Goal: Book appointment/travel/reservation

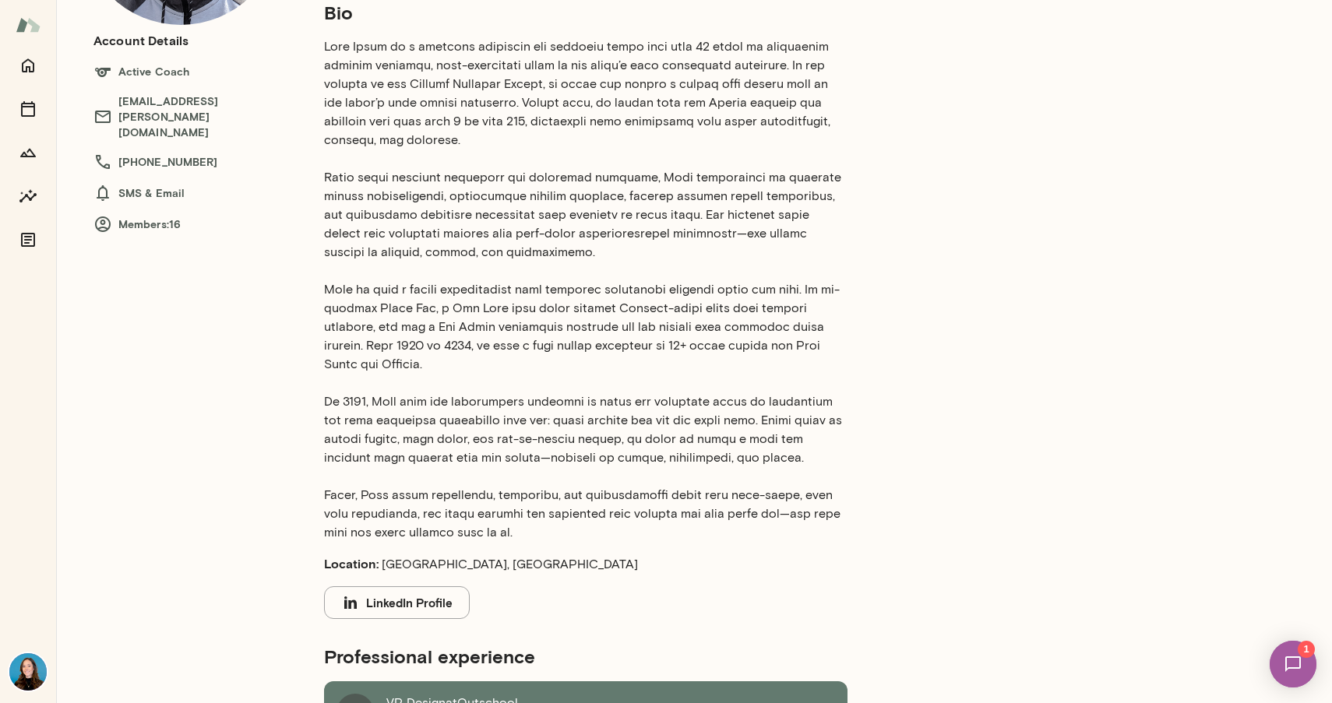
scroll to position [253, 0]
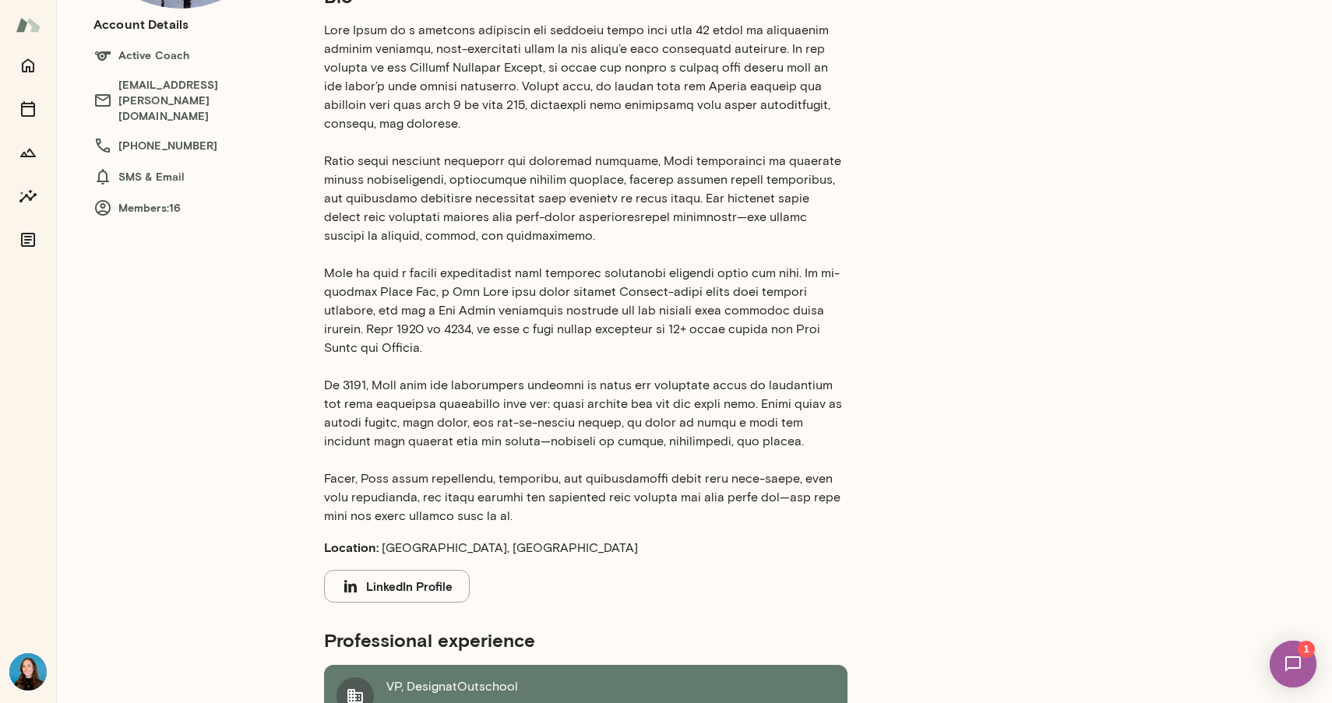
click at [427, 573] on button "LinkedIn Profile" at bounding box center [397, 586] width 146 height 33
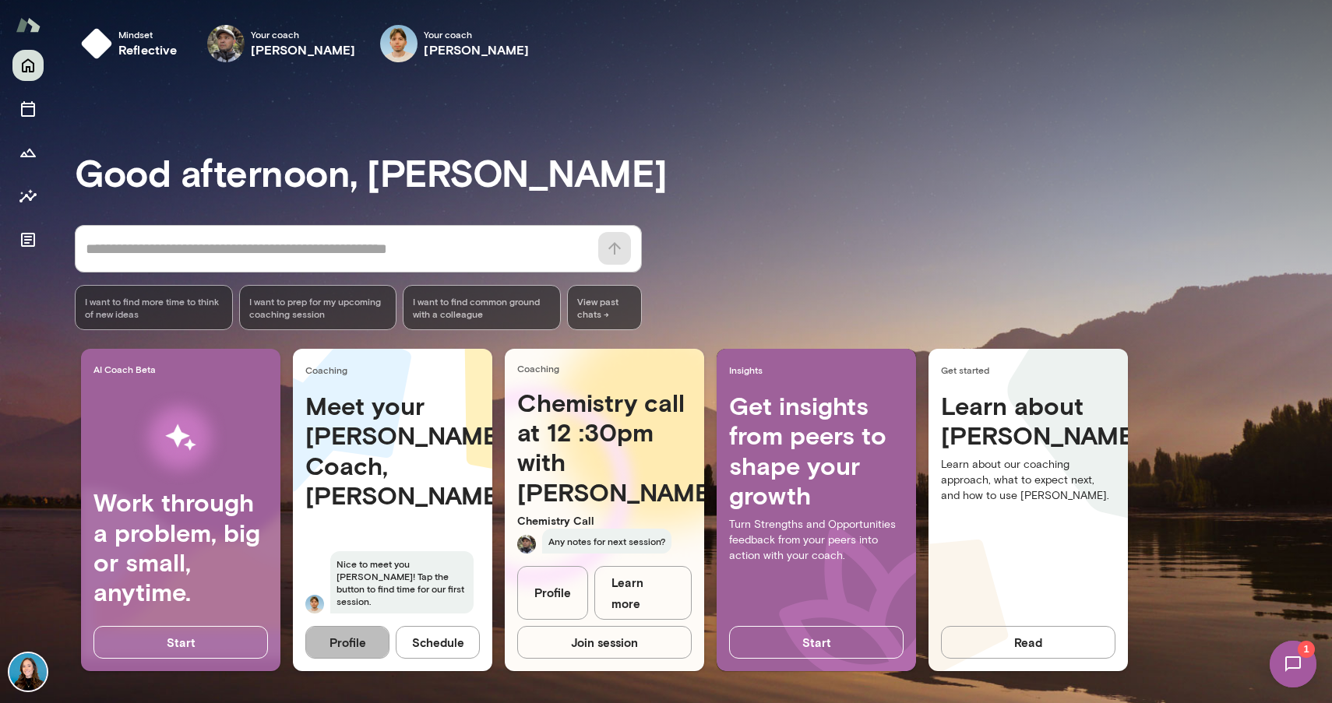
click at [340, 635] on button "Profile" at bounding box center [347, 642] width 84 height 33
click at [345, 643] on button "Profile" at bounding box center [347, 642] width 84 height 33
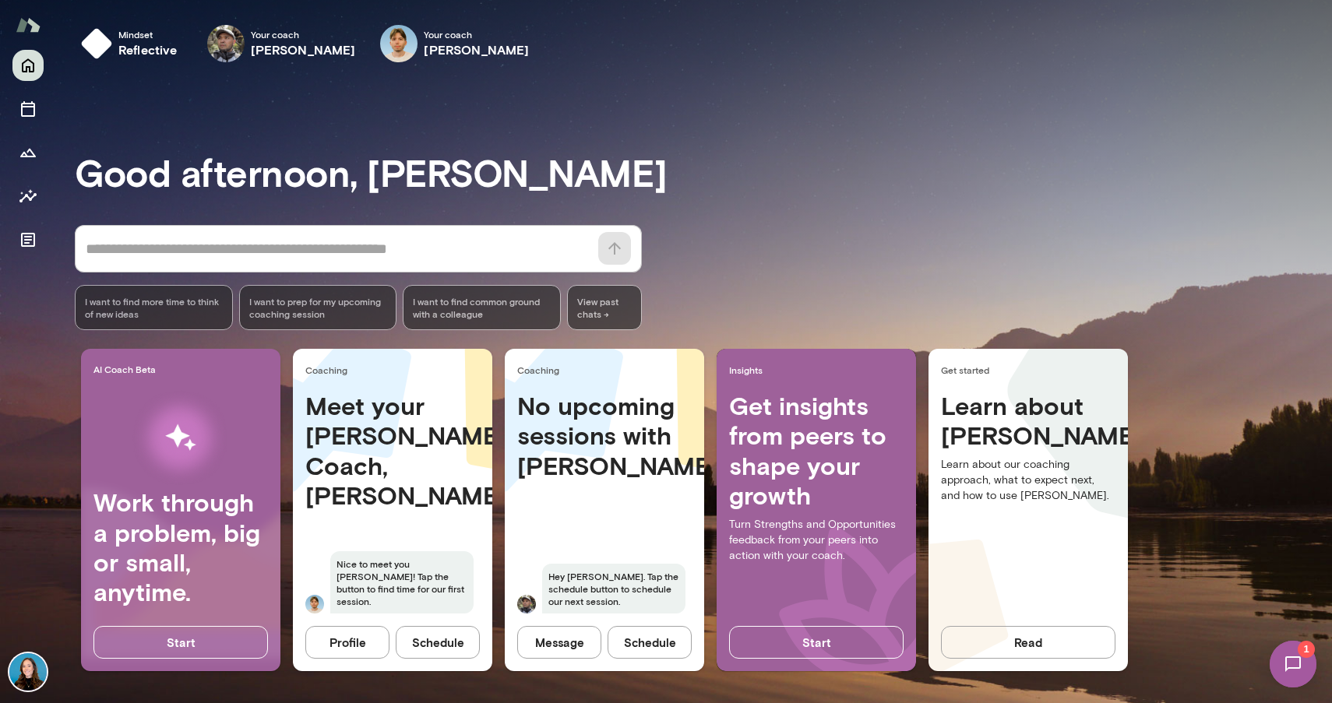
click at [354, 642] on button "Profile" at bounding box center [347, 642] width 84 height 33
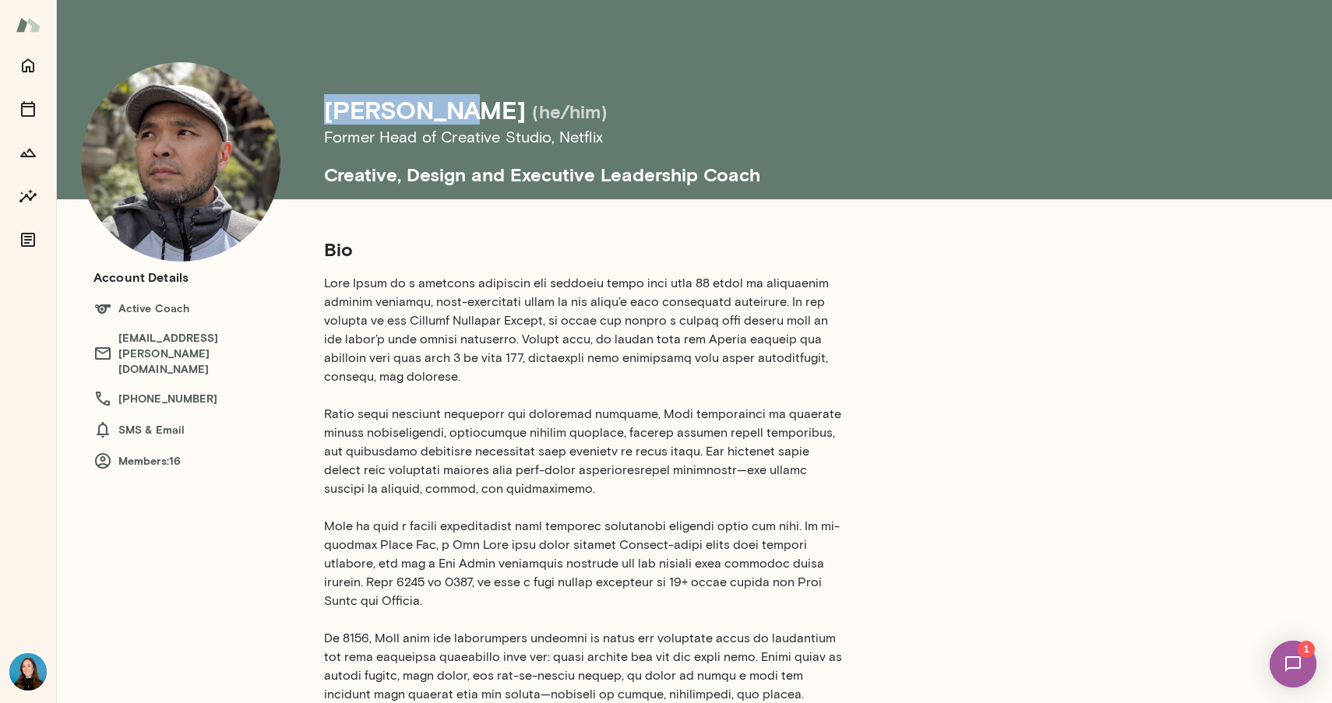
drag, startPoint x: 322, startPoint y: 98, endPoint x: 448, endPoint y: 100, distance: 125.4
click at [448, 100] on div "[PERSON_NAME] (he/him) Former Head of Creative Studio , Netflix Creative, Desig…" at bounding box center [679, 99] width 1197 height 199
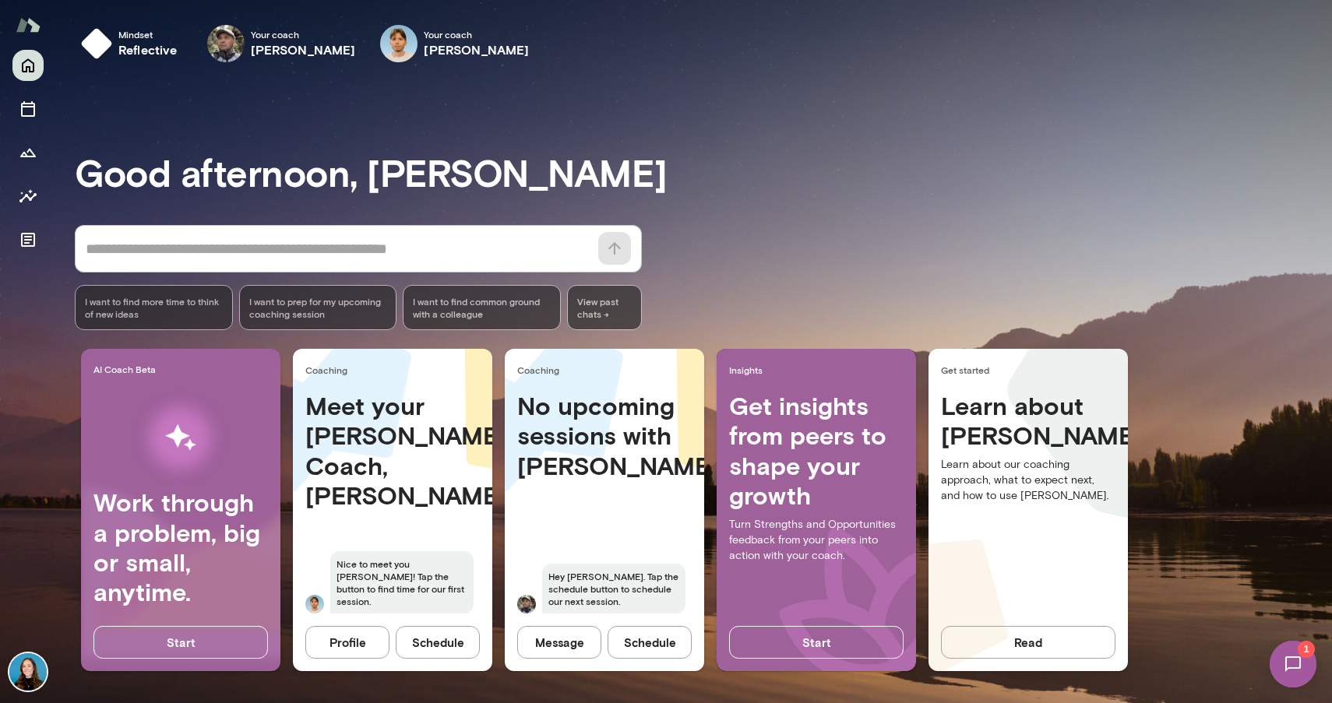
click at [354, 647] on button "Profile" at bounding box center [347, 642] width 84 height 33
click at [380, 44] on img at bounding box center [398, 43] width 37 height 37
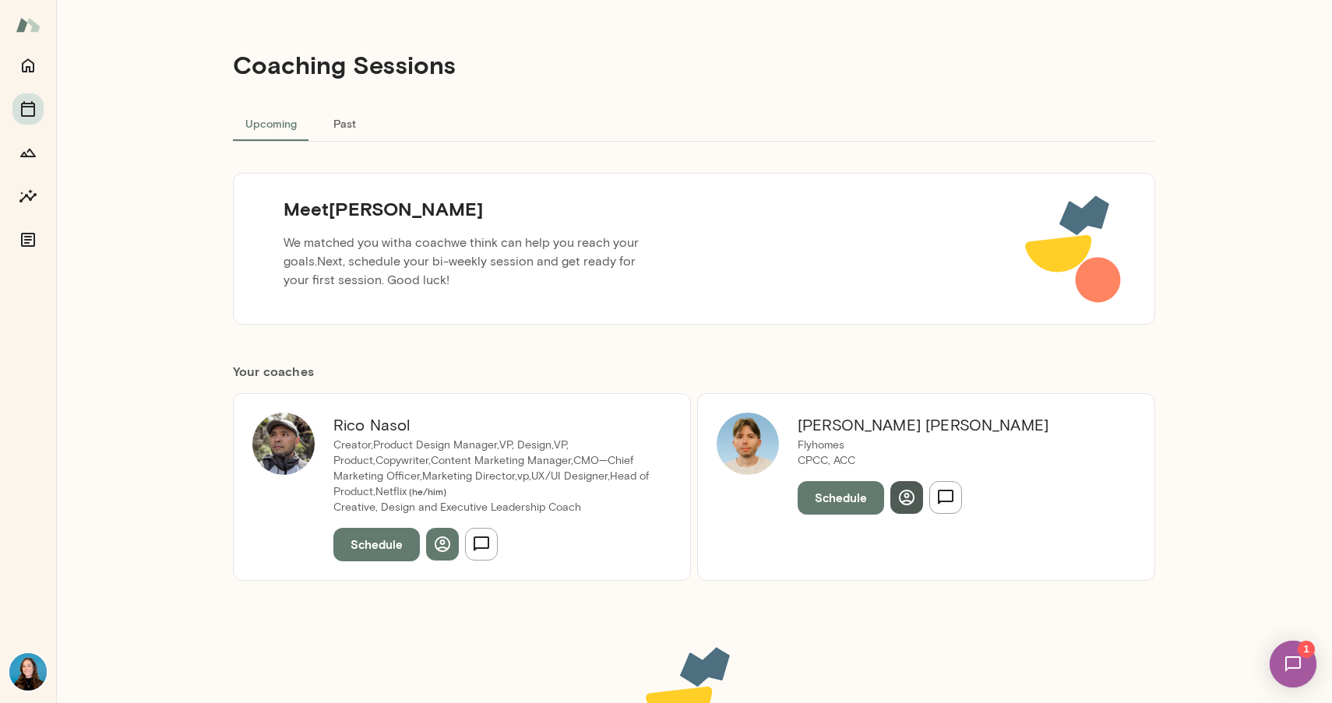
click at [905, 507] on button "button" at bounding box center [906, 497] width 33 height 33
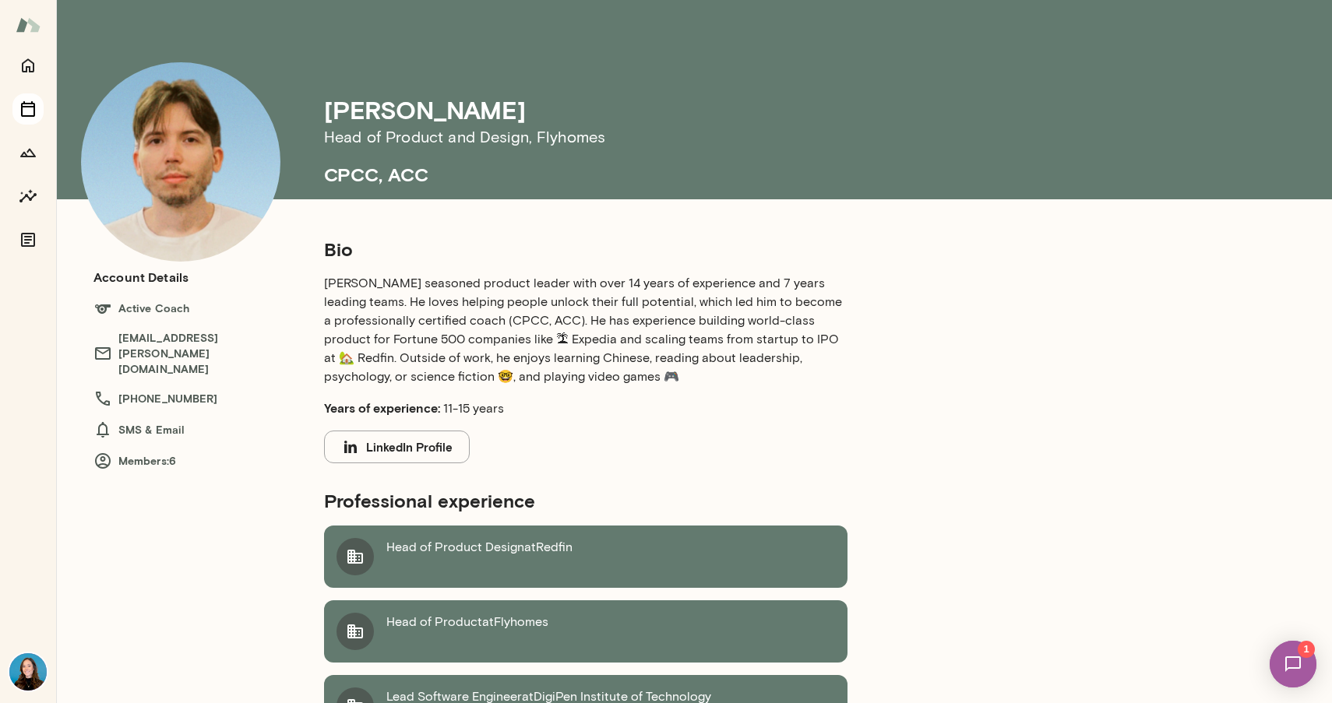
click at [24, 104] on icon "Sessions" at bounding box center [28, 109] width 14 height 16
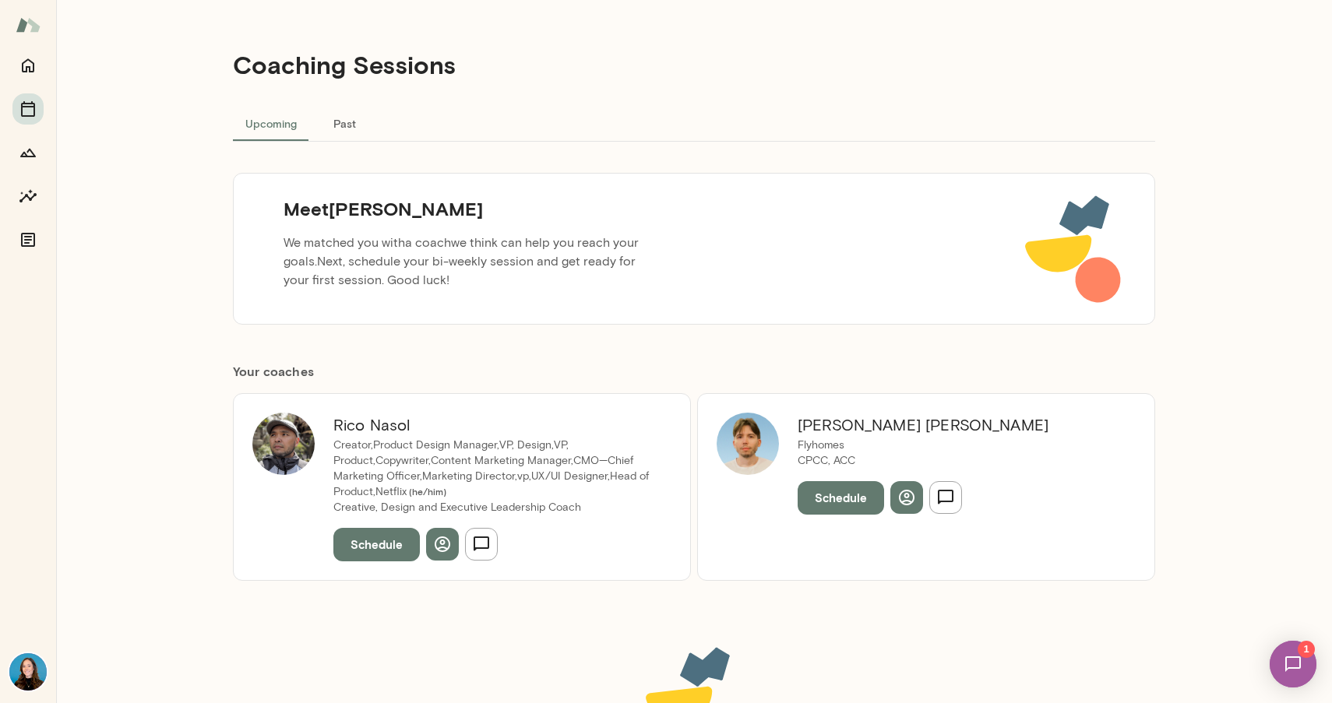
click at [848, 486] on button "Schedule" at bounding box center [841, 497] width 86 height 33
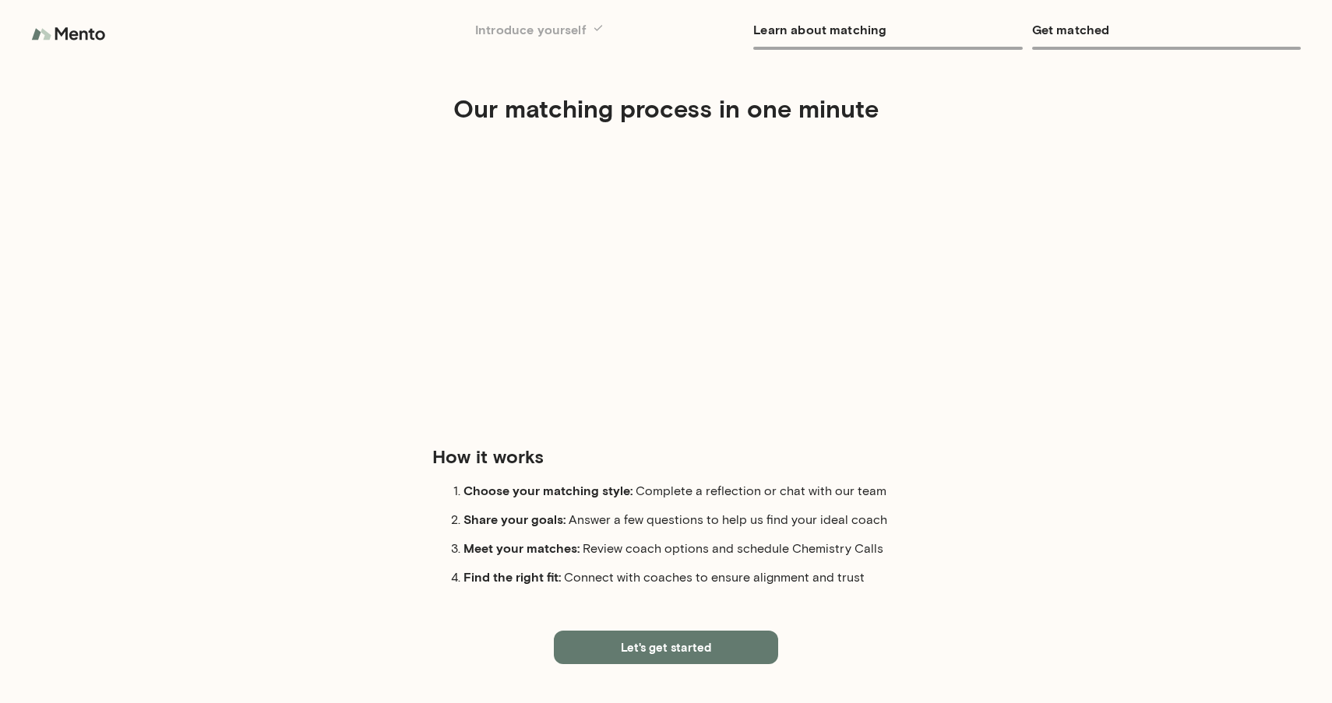
click at [80, 34] on img at bounding box center [70, 34] width 78 height 31
click at [81, 33] on img at bounding box center [70, 34] width 78 height 31
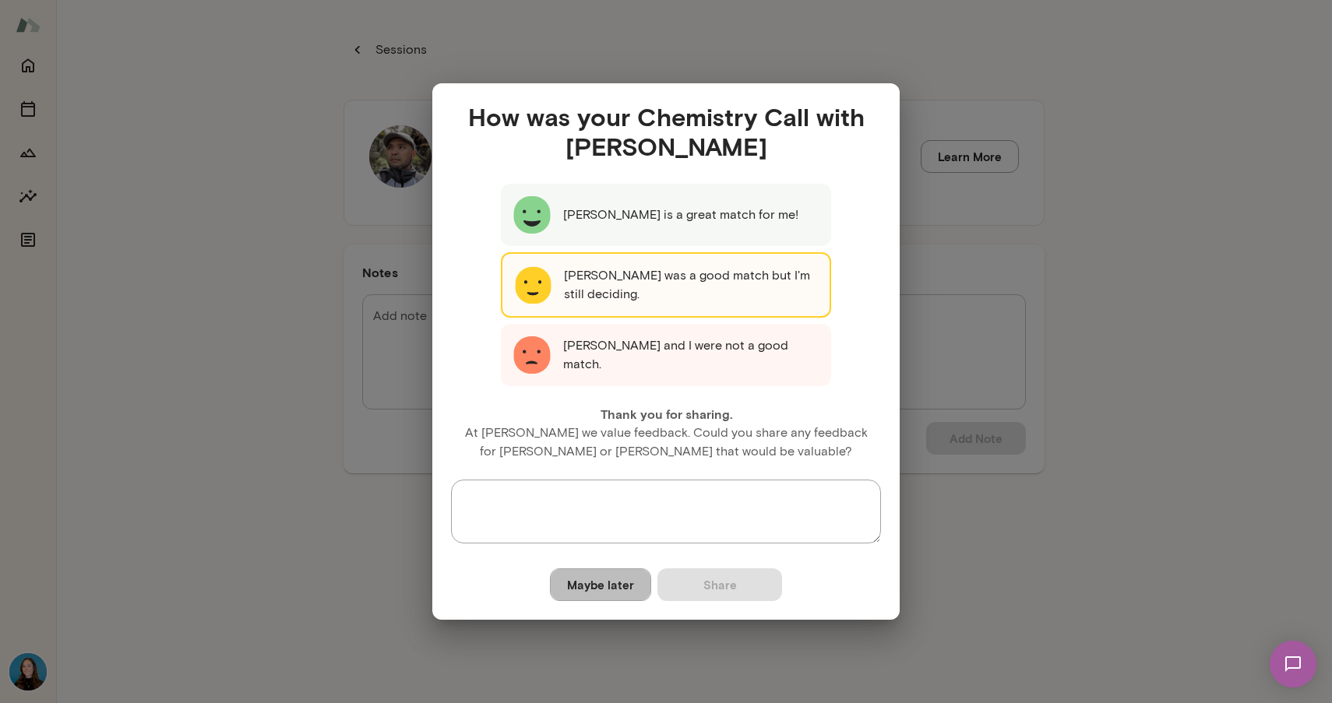
click at [615, 585] on button "Maybe later" at bounding box center [600, 585] width 101 height 33
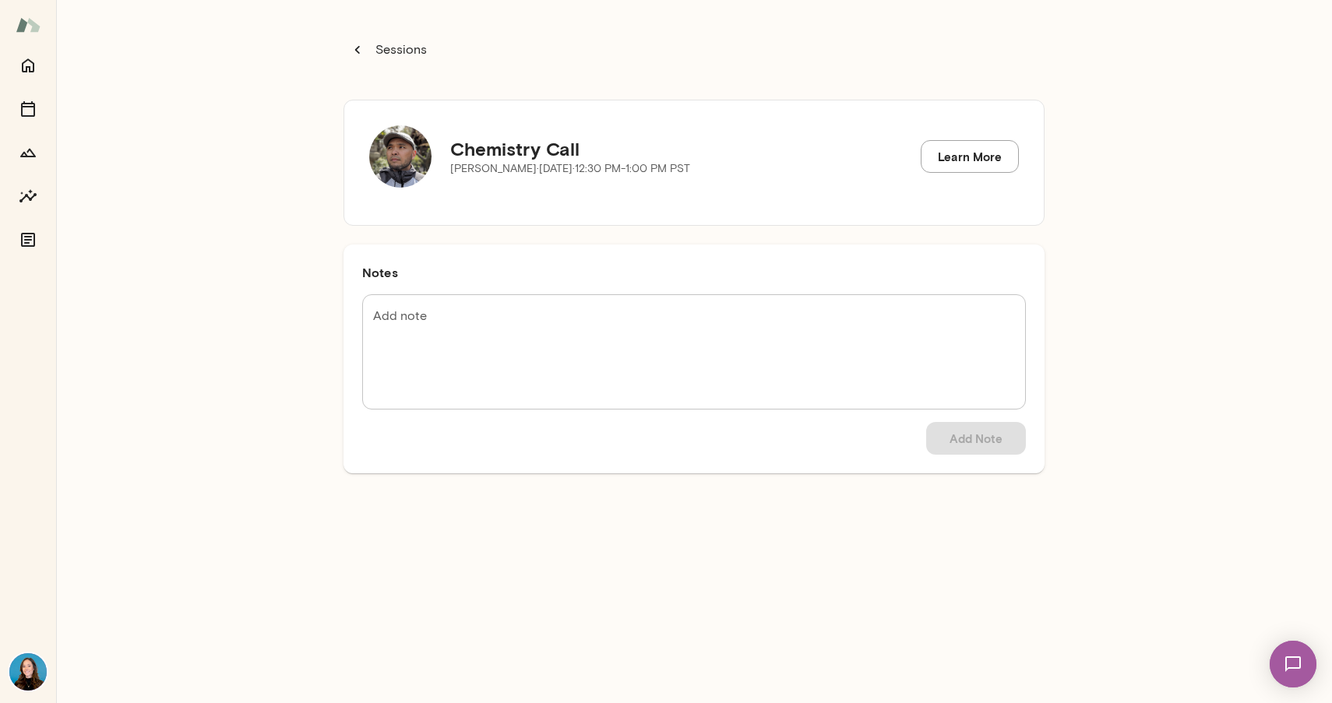
click at [386, 51] on p "Sessions" at bounding box center [399, 50] width 55 height 19
